Goal: Task Accomplishment & Management: Use online tool/utility

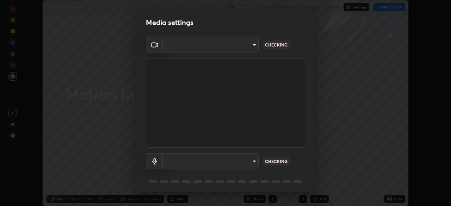
scroll to position [25, 0]
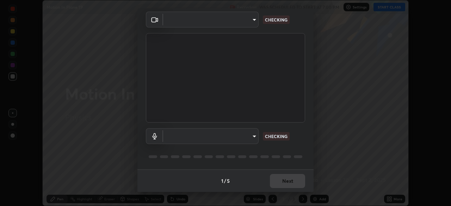
type input "91e77ac2d5f895b7de034188ea114b57184921d1251f25b945ead3daf74f7606"
click at [253, 137] on body "Erase all Motion In Plane 19 Recording WAS SCHEDULED TO START AT 7:00 PM Settin…" at bounding box center [225, 103] width 451 height 206
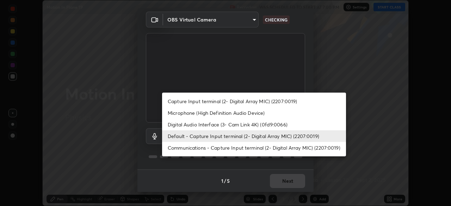
click at [246, 149] on li "Communications - Capture Input terminal (2- Digital Array MIC) (2207:0019)" at bounding box center [254, 148] width 184 height 12
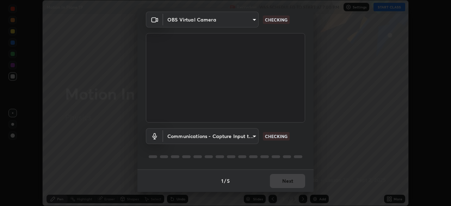
click at [247, 135] on body "Erase all Motion In Plane 19 Recording WAS SCHEDULED TO START AT 7:00 PM Settin…" at bounding box center [225, 103] width 451 height 206
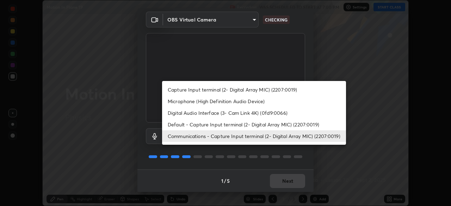
click at [247, 123] on li "Default - Capture Input terminal (2- Digital Array MIC) (2207:0019)" at bounding box center [254, 125] width 184 height 12
type input "default"
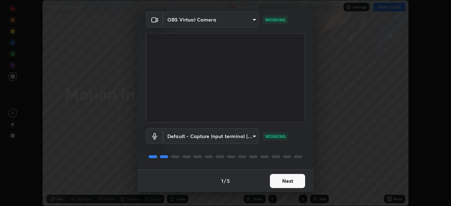
click at [286, 187] on button "Next" at bounding box center [287, 181] width 35 height 14
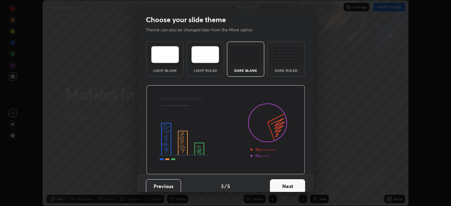
click at [291, 184] on button "Next" at bounding box center [287, 186] width 35 height 14
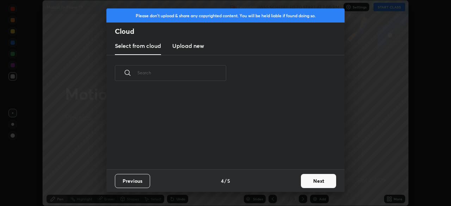
click at [297, 186] on div "Previous 4 / 5 Next" at bounding box center [225, 181] width 238 height 23
click at [310, 183] on button "Next" at bounding box center [318, 181] width 35 height 14
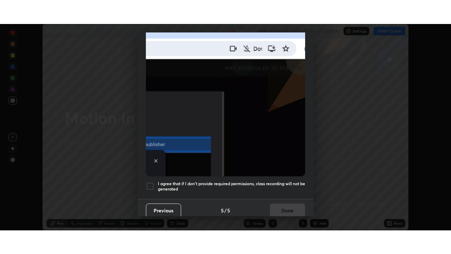
scroll to position [169, 0]
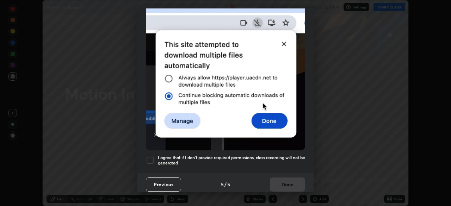
click at [281, 159] on h5 "I agree that if I don't provide required permissions, class recording will not …" at bounding box center [231, 160] width 147 height 11
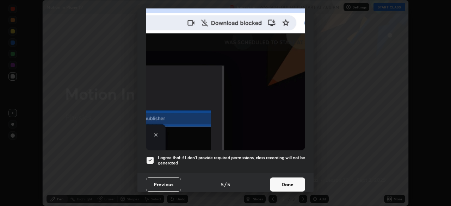
click at [281, 181] on button "Done" at bounding box center [287, 185] width 35 height 14
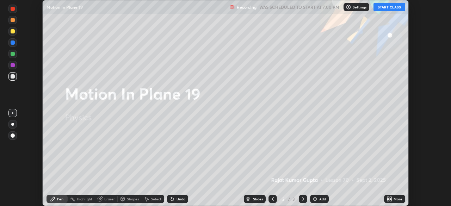
click at [389, 9] on button "START CLASS" at bounding box center [390, 7] width 32 height 8
click at [395, 199] on div "More" at bounding box center [398, 199] width 9 height 4
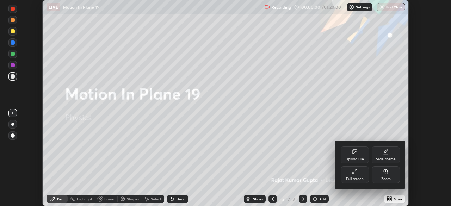
click at [363, 177] on div "Full screen" at bounding box center [355, 174] width 28 height 17
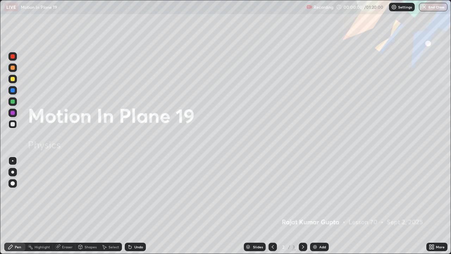
scroll to position [254, 451]
click at [302, 206] on icon at bounding box center [303, 247] width 6 height 6
click at [273, 206] on icon at bounding box center [273, 247] width 6 height 6
click at [302, 206] on icon at bounding box center [303, 247] width 6 height 6
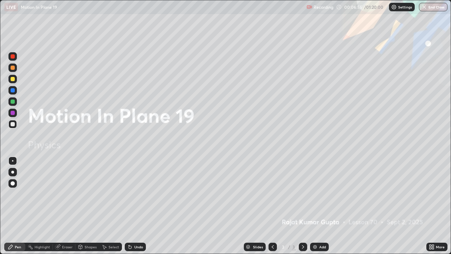
click at [316, 206] on img at bounding box center [315, 247] width 6 height 6
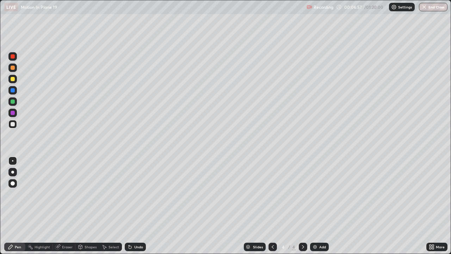
click at [14, 206] on div "Pen" at bounding box center [14, 246] width 21 height 8
click at [13, 124] on div at bounding box center [13, 124] width 4 height 4
click at [12, 113] on div at bounding box center [13, 113] width 4 height 4
click at [13, 206] on icon at bounding box center [11, 247] width 6 height 6
click at [13, 128] on div at bounding box center [12, 124] width 8 height 8
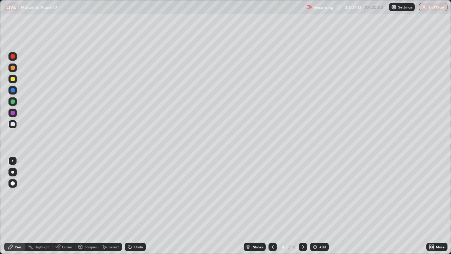
click at [13, 184] on div at bounding box center [13, 183] width 4 height 4
click at [12, 124] on div at bounding box center [13, 124] width 4 height 4
click at [13, 113] on div at bounding box center [13, 113] width 4 height 4
click at [15, 125] on div at bounding box center [12, 124] width 8 height 8
click at [127, 206] on div "Undo" at bounding box center [135, 246] width 21 height 8
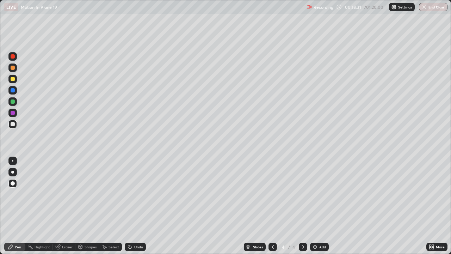
click at [299, 206] on div at bounding box center [303, 246] width 8 height 8
click at [320, 206] on div "Add" at bounding box center [322, 247] width 7 height 4
click at [192, 206] on div "Slides 5 / 5 Add" at bounding box center [286, 247] width 281 height 14
click at [136, 206] on div "Undo" at bounding box center [138, 247] width 9 height 4
click at [64, 206] on div "Eraser" at bounding box center [67, 247] width 11 height 4
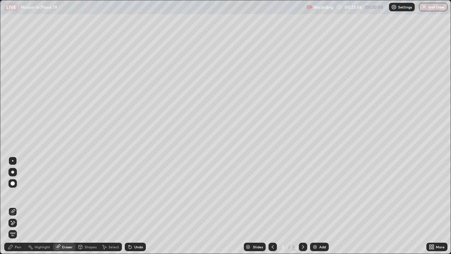
click at [14, 206] on div "Pen" at bounding box center [14, 246] width 21 height 8
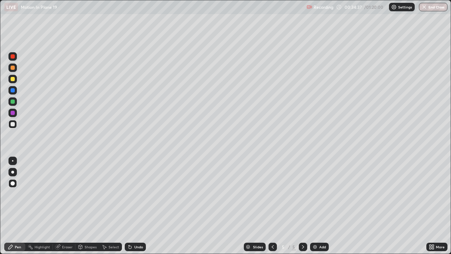
click at [13, 124] on div at bounding box center [13, 124] width 4 height 4
click at [302, 206] on icon at bounding box center [303, 247] width 6 height 6
click at [316, 206] on img at bounding box center [315, 247] width 6 height 6
click at [13, 206] on div at bounding box center [12, 197] width 11 height 85
click at [135, 206] on div "Undo" at bounding box center [138, 247] width 9 height 4
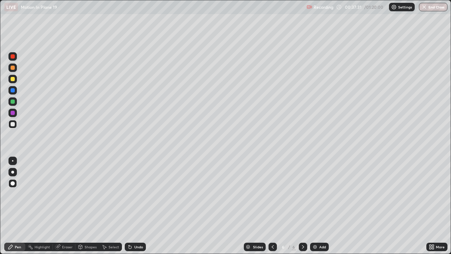
click at [129, 206] on icon at bounding box center [130, 247] width 3 height 3
click at [272, 206] on icon at bounding box center [273, 247] width 6 height 6
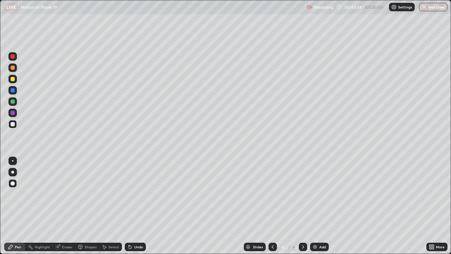
click at [303, 206] on icon at bounding box center [303, 247] width 6 height 6
click at [303, 206] on icon at bounding box center [303, 247] width 2 height 4
click at [316, 206] on img at bounding box center [315, 247] width 6 height 6
click at [12, 125] on div at bounding box center [13, 124] width 4 height 4
click at [135, 206] on div "Undo" at bounding box center [138, 247] width 9 height 4
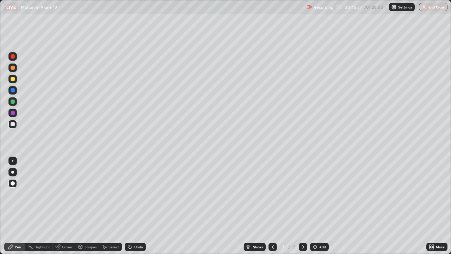
click at [138, 206] on div "Undo" at bounding box center [138, 247] width 9 height 4
click at [137, 206] on div "Undo" at bounding box center [135, 246] width 21 height 8
click at [136, 206] on div "Undo" at bounding box center [135, 246] width 21 height 8
click at [137, 206] on div "Undo" at bounding box center [135, 246] width 21 height 8
click at [135, 206] on div "Undo" at bounding box center [135, 246] width 21 height 8
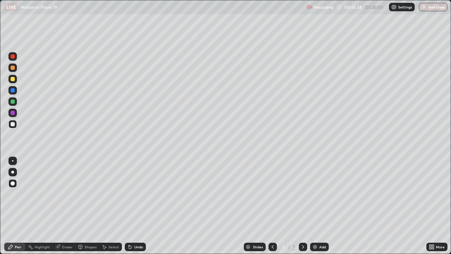
click at [136, 206] on div "Undo" at bounding box center [135, 246] width 21 height 8
click at [12, 123] on div at bounding box center [13, 124] width 4 height 4
click at [18, 206] on div "Pen" at bounding box center [18, 247] width 6 height 4
click at [138, 206] on div "Undo" at bounding box center [138, 247] width 9 height 4
click at [136, 206] on div "Undo" at bounding box center [135, 246] width 21 height 8
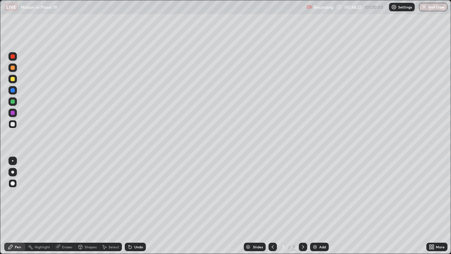
click at [134, 206] on div "Undo" at bounding box center [135, 246] width 21 height 8
click at [133, 206] on div "Undo" at bounding box center [135, 246] width 21 height 8
click at [132, 206] on div "Undo" at bounding box center [135, 246] width 21 height 8
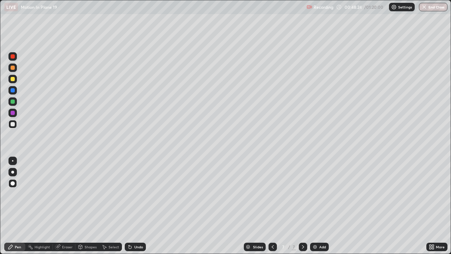
click at [129, 206] on icon at bounding box center [130, 247] width 3 height 3
click at [132, 206] on div "Undo" at bounding box center [135, 246] width 21 height 8
click at [137, 206] on div "Undo" at bounding box center [138, 247] width 9 height 4
click at [133, 206] on div "Undo" at bounding box center [135, 246] width 21 height 8
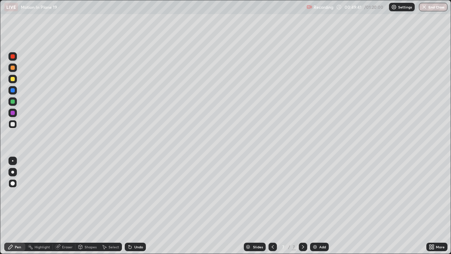
click at [131, 206] on div "Undo" at bounding box center [135, 246] width 21 height 8
click at [130, 206] on div "Undo" at bounding box center [135, 246] width 21 height 8
click at [129, 206] on div "Undo" at bounding box center [135, 246] width 21 height 8
click at [129, 206] on icon at bounding box center [130, 247] width 3 height 3
click at [69, 206] on div "Eraser" at bounding box center [67, 247] width 11 height 4
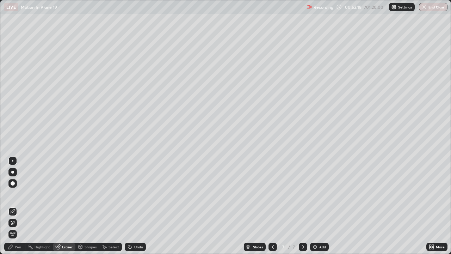
click at [300, 206] on icon at bounding box center [303, 247] width 6 height 6
click at [316, 206] on img at bounding box center [315, 247] width 6 height 6
click at [18, 206] on div "Pen" at bounding box center [18, 247] width 6 height 4
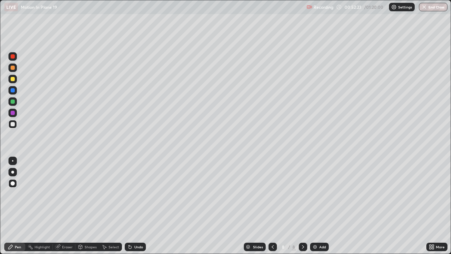
click at [19, 206] on div "Pen" at bounding box center [18, 247] width 6 height 4
click at [133, 206] on div "Undo" at bounding box center [135, 246] width 21 height 8
click at [134, 206] on div "Undo" at bounding box center [138, 247] width 9 height 4
click at [134, 206] on div "Undo" at bounding box center [135, 246] width 21 height 8
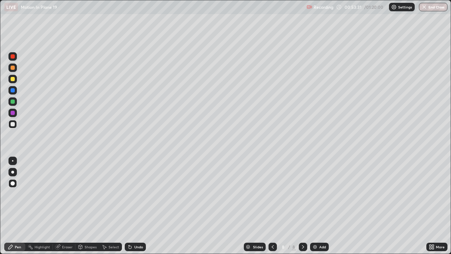
click at [269, 206] on div at bounding box center [273, 246] width 8 height 8
click at [68, 206] on div "Eraser" at bounding box center [67, 247] width 11 height 4
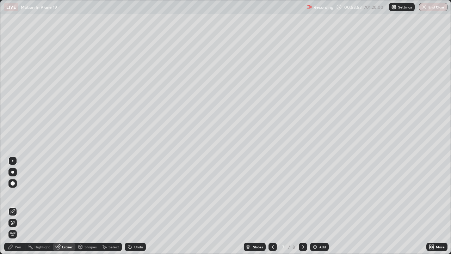
click at [107, 206] on div "Select" at bounding box center [110, 246] width 23 height 8
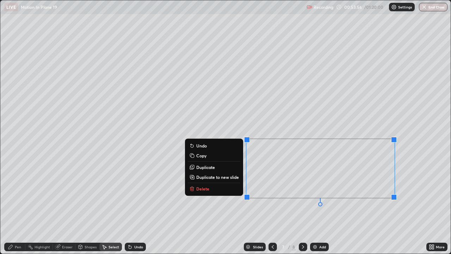
click at [211, 187] on button "Delete" at bounding box center [214, 188] width 53 height 8
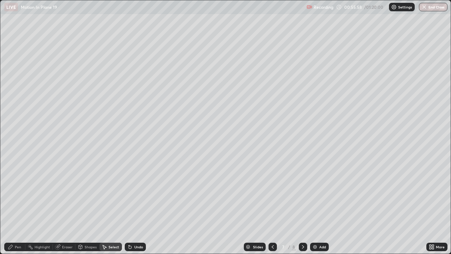
click at [299, 206] on div at bounding box center [303, 246] width 8 height 8
click at [13, 206] on div "Pen" at bounding box center [14, 246] width 21 height 8
click at [16, 206] on div "Pen" at bounding box center [18, 247] width 6 height 4
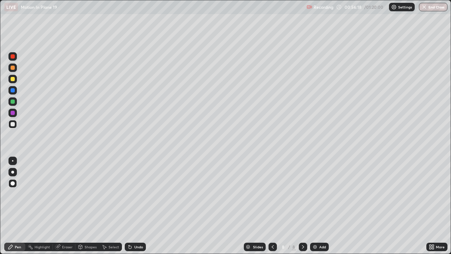
click at [110, 206] on div "Select" at bounding box center [114, 247] width 11 height 4
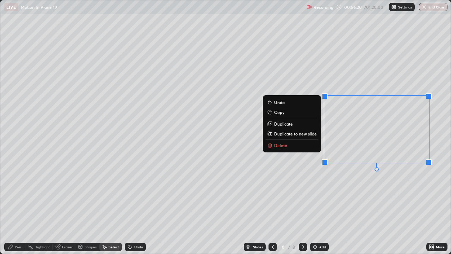
click at [277, 146] on p "Delete" at bounding box center [280, 145] width 13 height 6
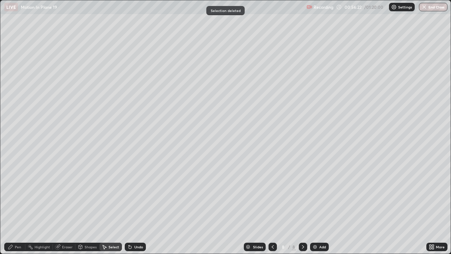
click at [16, 206] on div "Pen" at bounding box center [18, 247] width 6 height 4
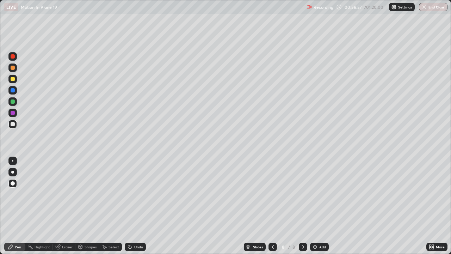
click at [63, 206] on div "Eraser" at bounding box center [64, 246] width 23 height 8
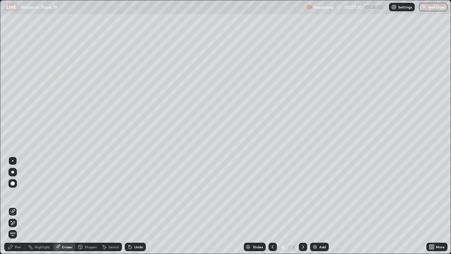
click at [17, 206] on div "Pen" at bounding box center [14, 246] width 21 height 8
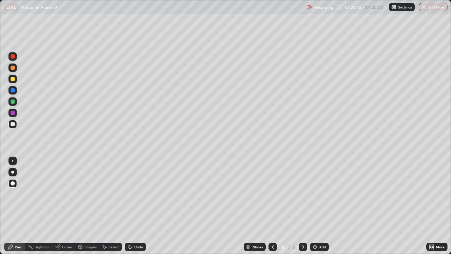
click at [302, 206] on icon at bounding box center [303, 247] width 6 height 6
click at [317, 206] on img at bounding box center [315, 247] width 6 height 6
click at [16, 206] on div "Pen" at bounding box center [18, 247] width 6 height 4
click at [13, 128] on div at bounding box center [12, 124] width 8 height 8
click at [12, 102] on div at bounding box center [13, 101] width 4 height 4
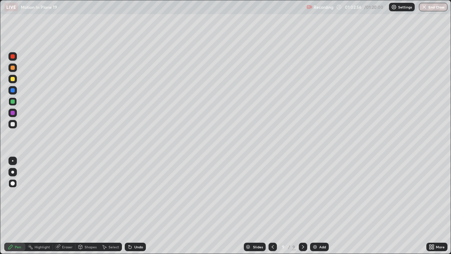
click at [0, 69] on div "Setting up your live class" at bounding box center [225, 127] width 451 height 254
click at [12, 81] on div at bounding box center [13, 79] width 4 height 4
click at [0, 111] on div "Setting up your live class" at bounding box center [225, 127] width 451 height 254
click at [0, 114] on div "Setting up your live class" at bounding box center [225, 127] width 451 height 254
click at [13, 125] on div at bounding box center [13, 124] width 4 height 4
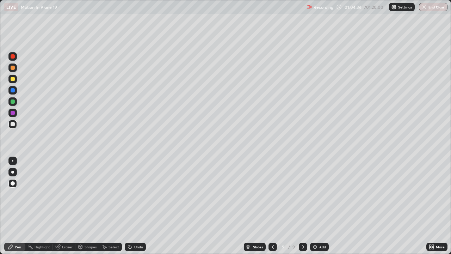
click at [272, 206] on icon at bounding box center [273, 247] width 6 height 6
click at [303, 206] on icon at bounding box center [303, 247] width 2 height 4
click at [134, 206] on div "Undo" at bounding box center [138, 247] width 9 height 4
click at [406, 7] on p "Settings" at bounding box center [405, 7] width 14 height 4
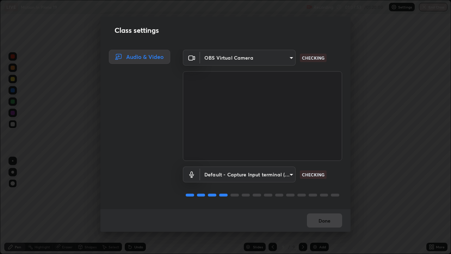
click at [385, 33] on div "Class settings Audio & Video OBS Virtual Camera 91e77ac2d5f895b7de034188ea114b5…" at bounding box center [225, 127] width 451 height 254
click at [387, 32] on div "Class settings Audio & Video OBS Virtual Camera 91e77ac2d5f895b7de034188ea114b5…" at bounding box center [225, 127] width 451 height 254
click at [373, 60] on div "Class settings Audio & Video OBS Virtual Camera 91e77ac2d5f895b7de034188ea114b5…" at bounding box center [225, 127] width 451 height 254
click at [324, 206] on button "Done" at bounding box center [324, 220] width 35 height 14
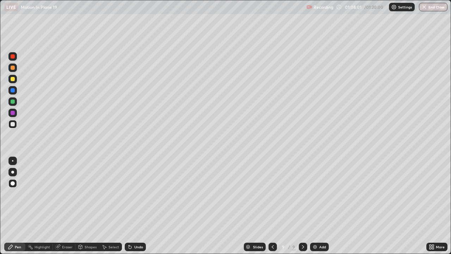
click at [427, 7] on img "button" at bounding box center [425, 7] width 6 height 6
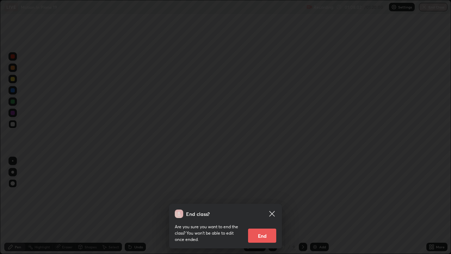
click at [263, 206] on button "End" at bounding box center [262, 235] width 28 height 14
